Goal: Obtain resource: Download file/media

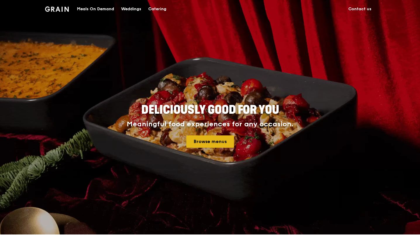
click at [217, 143] on link "Browse menus" at bounding box center [210, 141] width 48 height 12
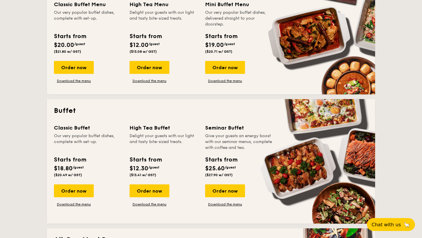
scroll to position [168, 0]
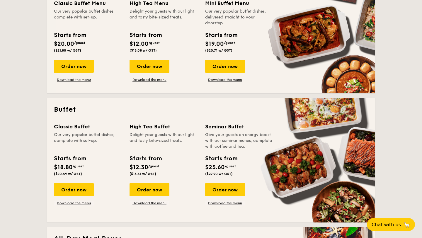
click at [82, 205] on div "Classic Buffet Our very popular buffet dishes, complete with set-up. Starts fro…" at bounding box center [211, 168] width 314 height 93
click at [82, 202] on link "Download the menu" at bounding box center [74, 203] width 40 height 5
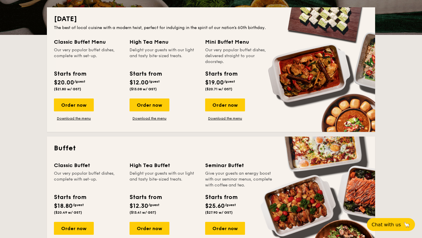
scroll to position [117, 0]
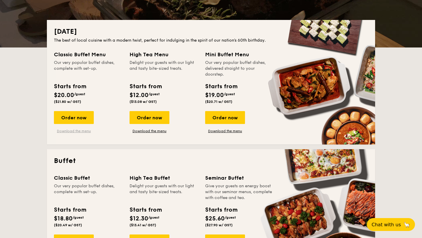
click at [82, 130] on link "Download the menu" at bounding box center [74, 131] width 40 height 5
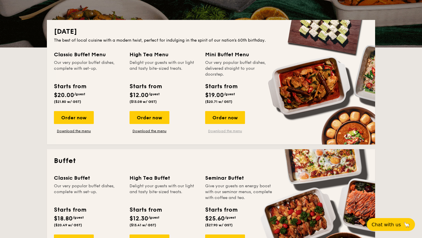
click at [222, 130] on link "Download the menu" at bounding box center [225, 131] width 40 height 5
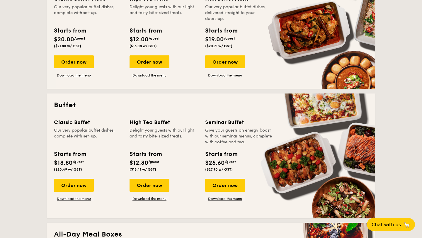
scroll to position [177, 0]
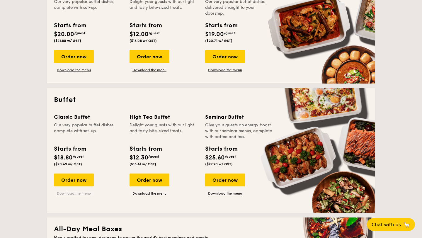
click at [83, 194] on link "Download the menu" at bounding box center [74, 193] width 40 height 5
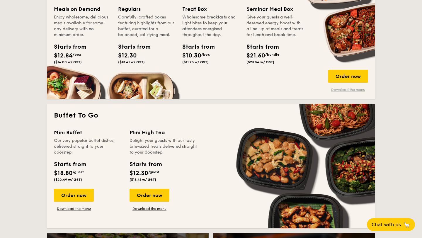
scroll to position [421, 0]
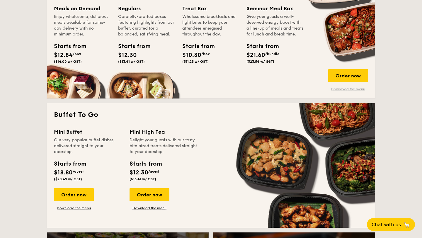
click at [360, 88] on link "Download the menu" at bounding box center [348, 89] width 40 height 5
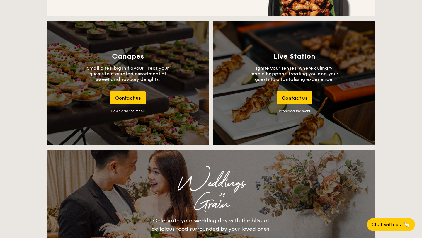
scroll to position [592, 0]
